Goal: Find specific page/section: Find specific page/section

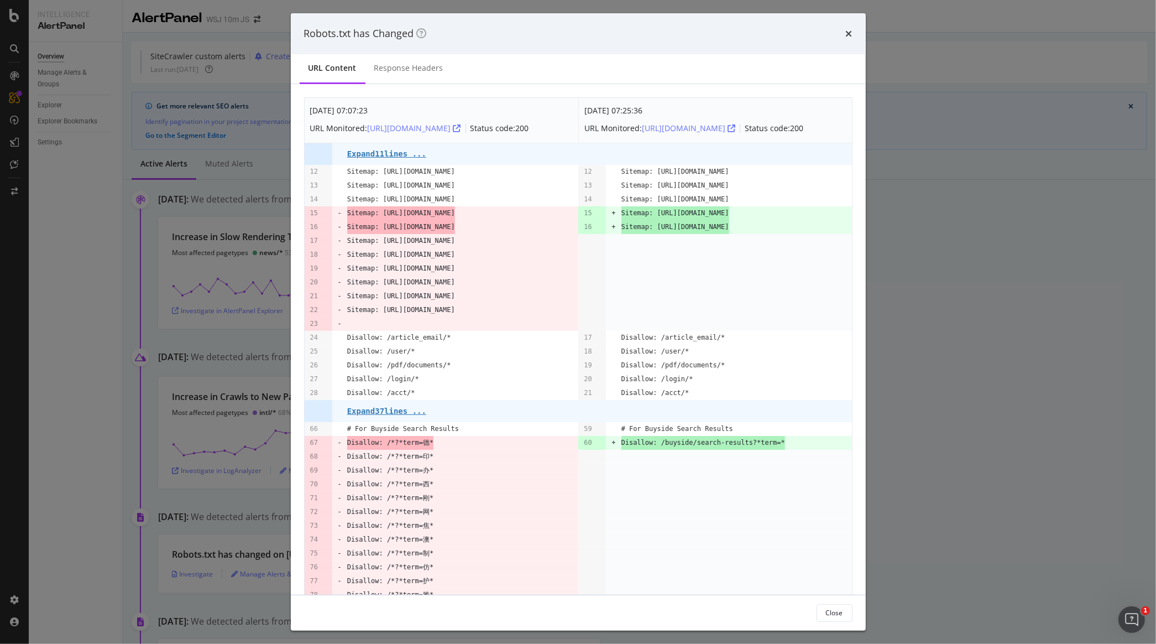
click at [848, 23] on div "Robots.txt has Changed" at bounding box center [578, 33] width 575 height 41
click at [848, 34] on icon "times" at bounding box center [849, 33] width 7 height 9
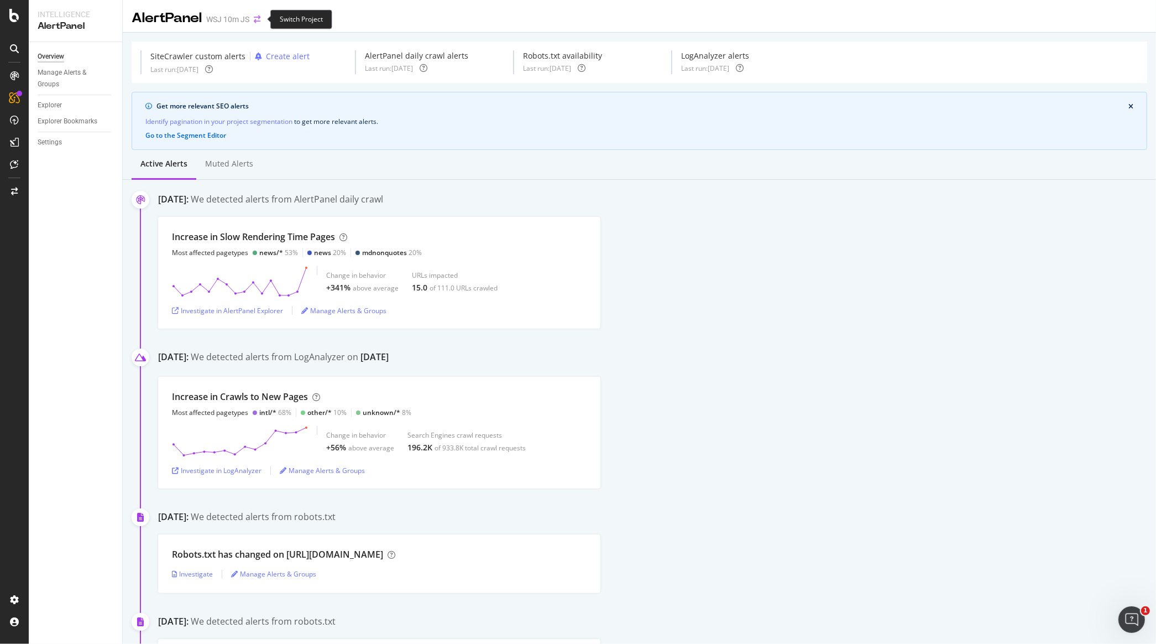
click at [260, 20] on icon "arrow-right-arrow-left" at bounding box center [257, 19] width 7 height 8
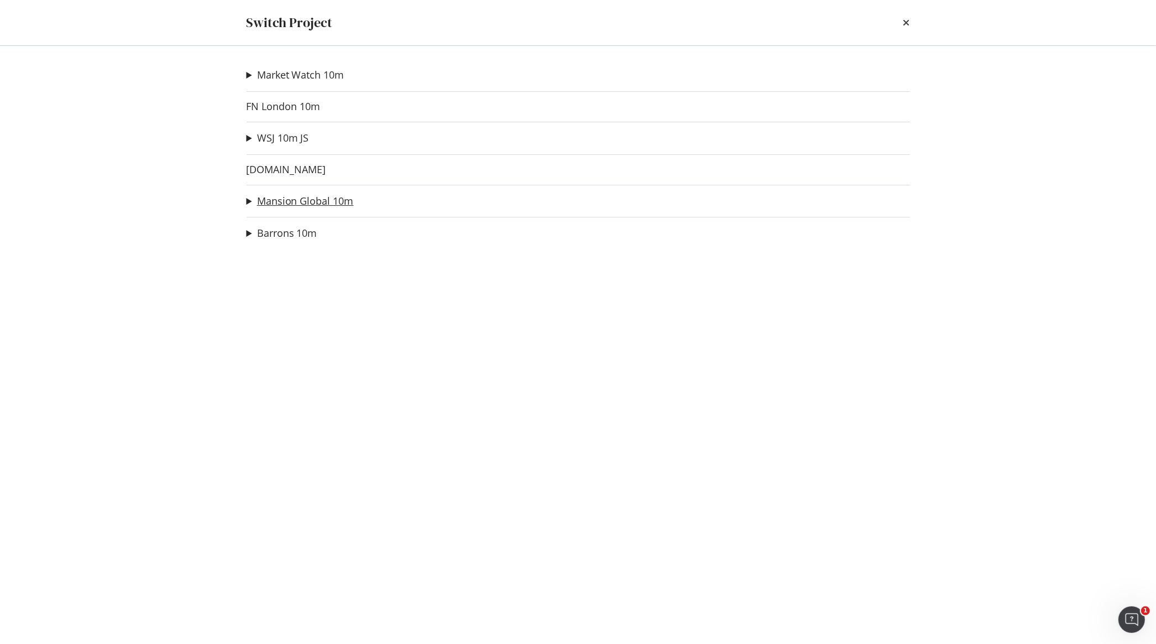
click at [285, 204] on link "Mansion Global 10m" at bounding box center [305, 201] width 97 height 12
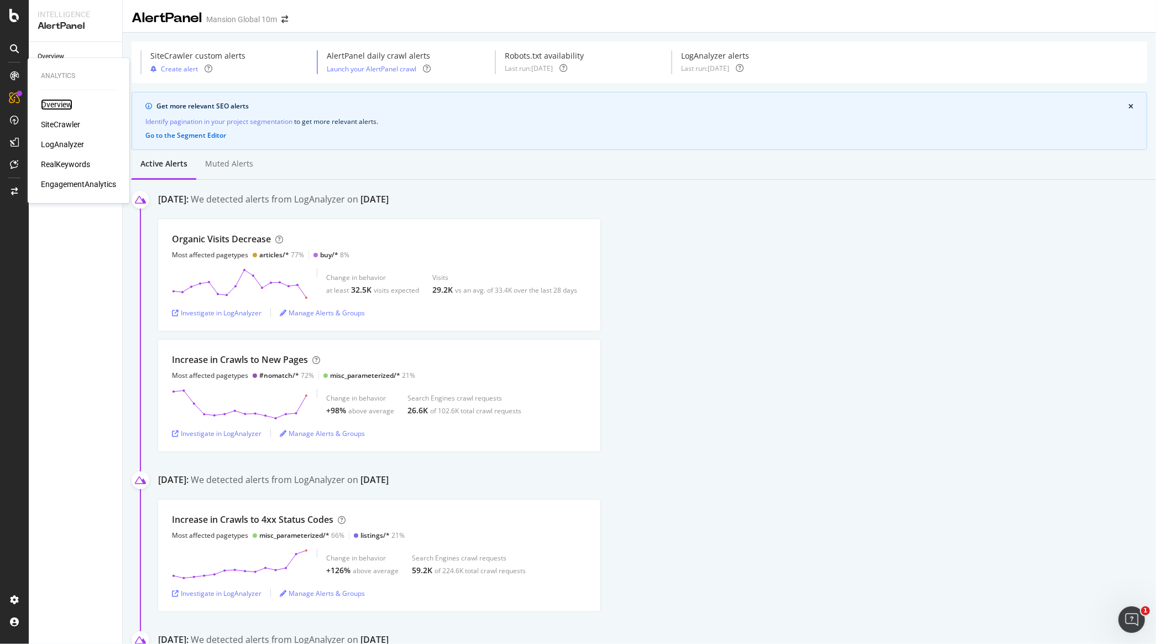
click at [64, 104] on div "Overview" at bounding box center [57, 104] width 32 height 11
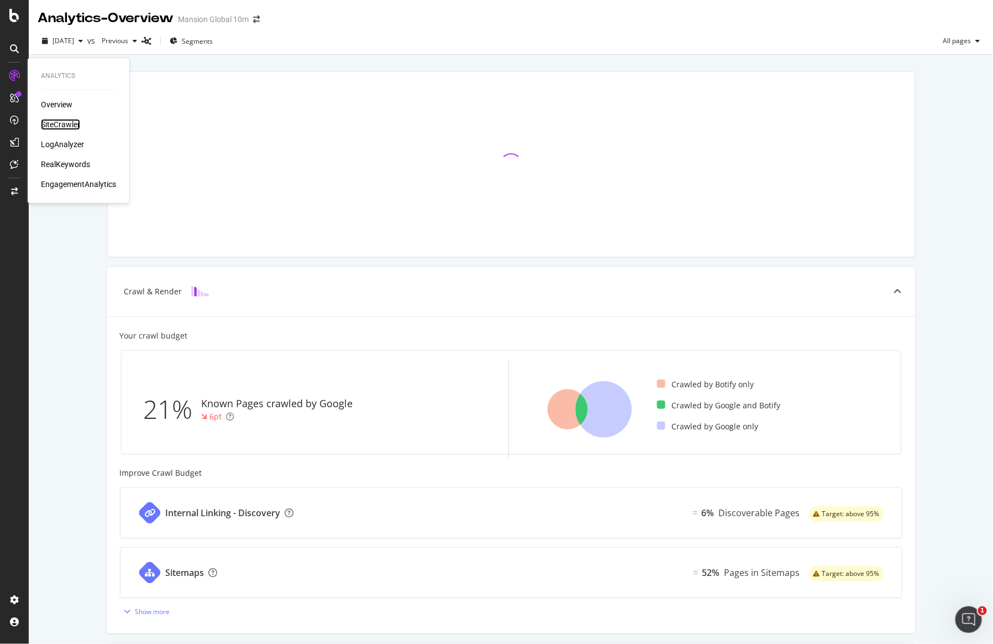
click at [61, 121] on div "SiteCrawler" at bounding box center [60, 124] width 39 height 11
